Goal: Check status

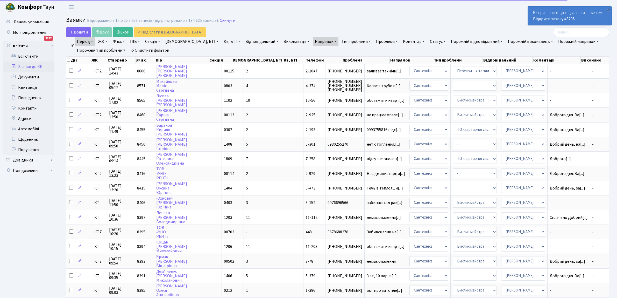
select select "25"
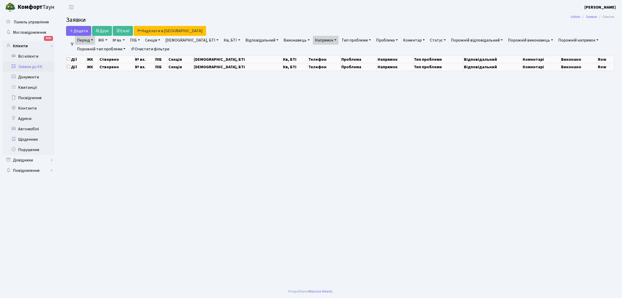
select select "25"
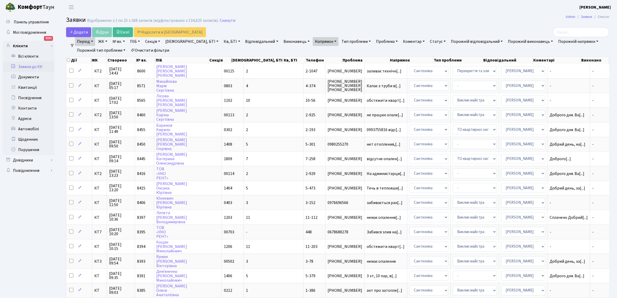
click at [88, 39] on link "Період" at bounding box center [85, 41] width 20 height 9
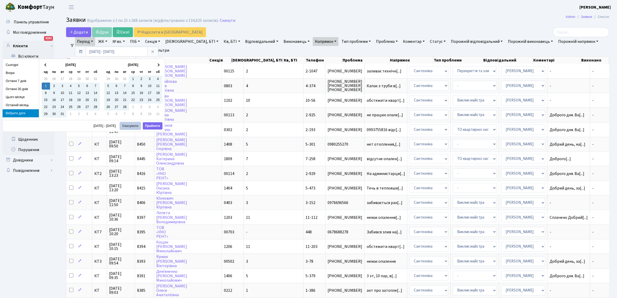
click at [132, 126] on button "Скасувати" at bounding box center [130, 125] width 21 height 7
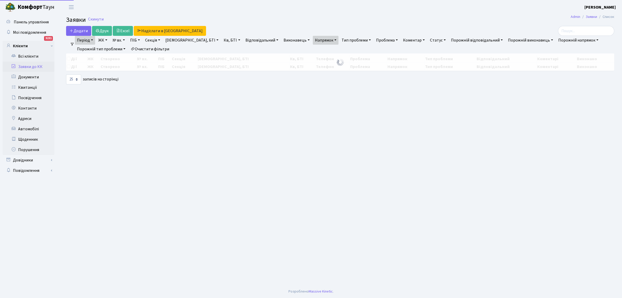
select select "25"
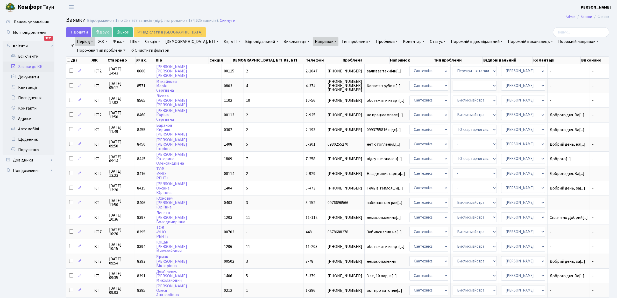
click at [91, 40] on link "Період" at bounding box center [85, 41] width 20 height 9
click at [155, 50] on icon at bounding box center [153, 52] width 4 height 4
